Goal: Find contact information: Find contact information

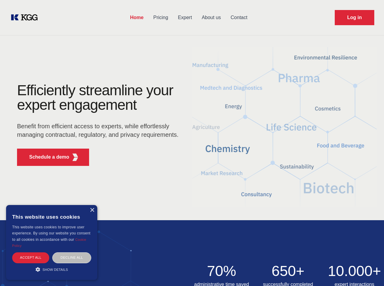
click at [192, 143] on div "Efficiently streamline your expert engagement Benefit from efficient access to …" at bounding box center [99, 127] width 185 height 88
click at [46, 157] on p "Schedule a demo" at bounding box center [49, 157] width 40 height 7
click at [92, 210] on div "× This website uses cookies This website uses cookies to improve user experienc…" at bounding box center [51, 242] width 91 height 75
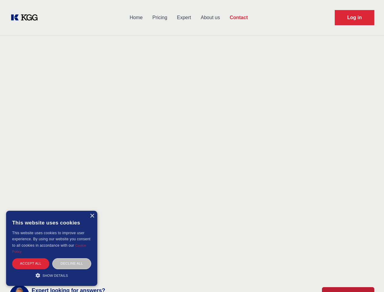
click at [31, 258] on div "Accept all" at bounding box center [30, 263] width 37 height 11
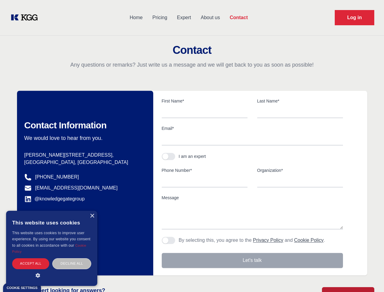
click at [72, 258] on div "Contact Information We would love to hear from you. Postal address [PERSON_NAME…" at bounding box center [85, 183] width 136 height 184
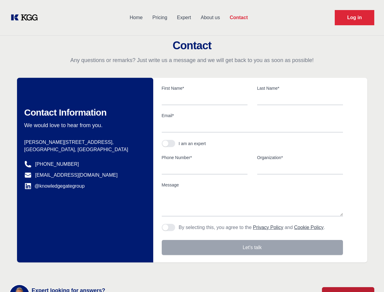
click at [52, 270] on main "Contact Any questions or remarks? Just write us a message and we will get back …" at bounding box center [192, 158] width 384 height 316
